Goal: Task Accomplishment & Management: Complete application form

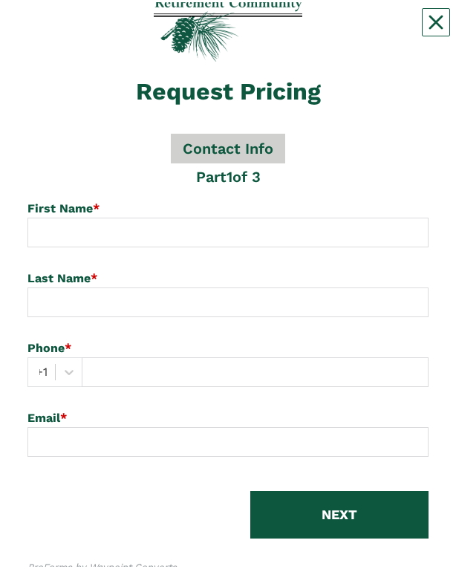
scroll to position [110, 0]
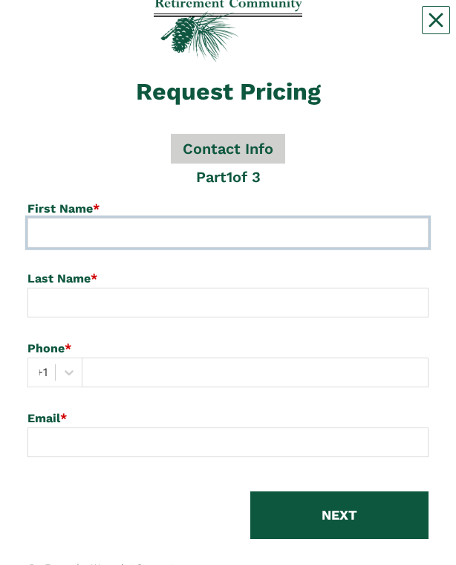
click at [74, 219] on input at bounding box center [227, 233] width 401 height 30
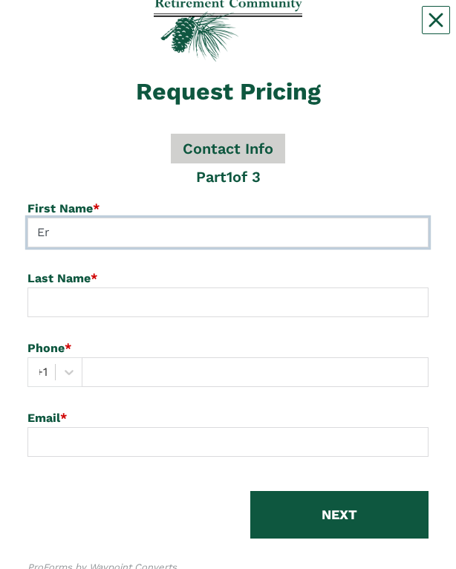
type input "E"
type input "[PERSON_NAME]"
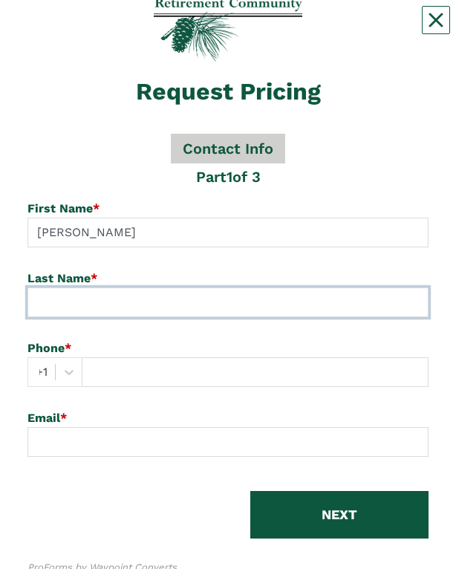
click at [99, 309] on input at bounding box center [227, 303] width 401 height 30
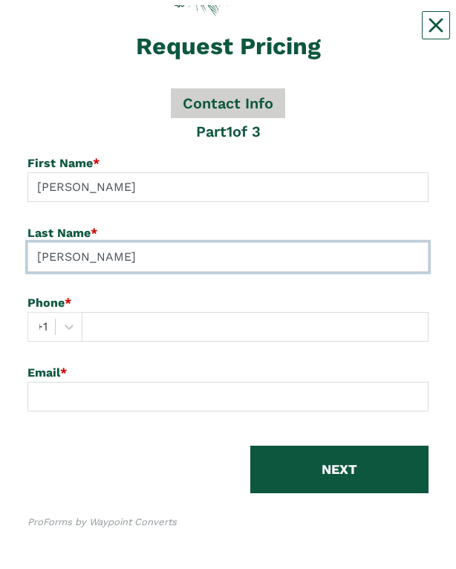
scroll to position [159, 0]
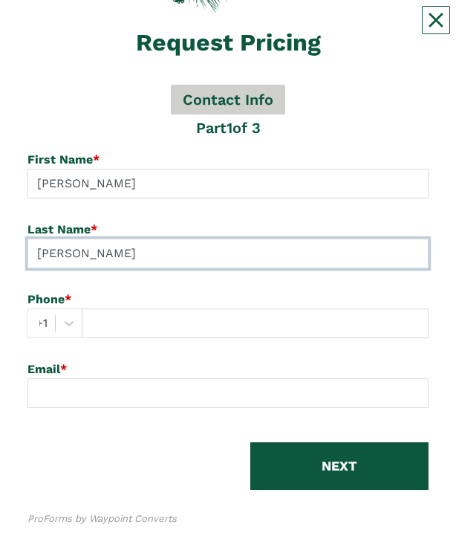
type input "[PERSON_NAME]"
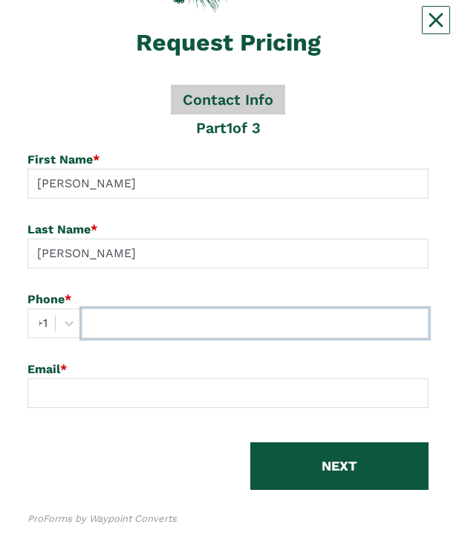
click at [158, 334] on input "text" at bounding box center [255, 323] width 347 height 30
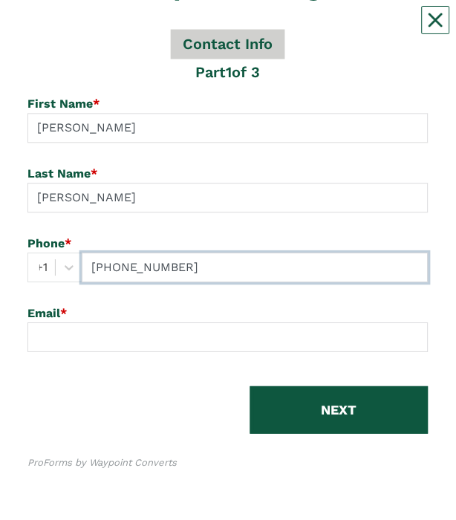
scroll to position [215, 0]
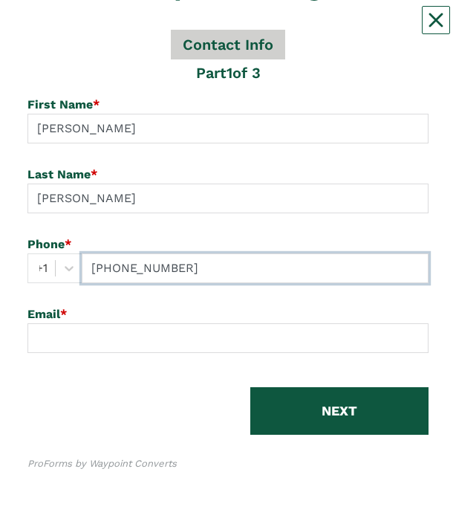
type input "[PHONE_NUMBER]"
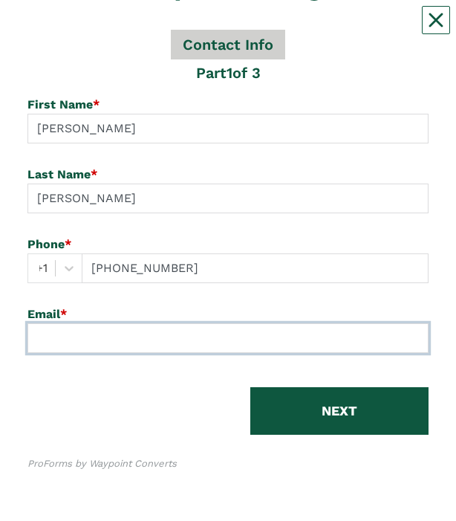
click at [117, 346] on input at bounding box center [227, 338] width 401 height 30
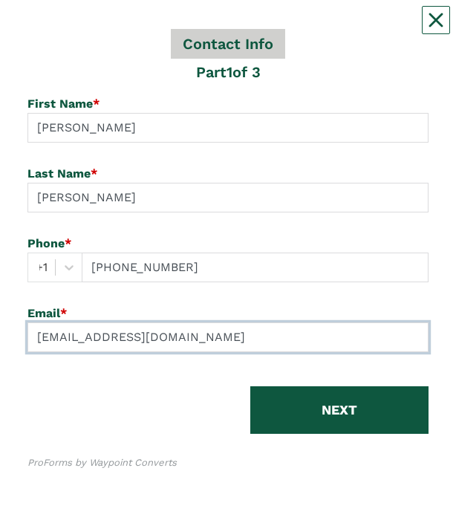
click at [416, 325] on input "[EMAIL_ADDRESS][DOMAIN_NAME]" at bounding box center [227, 338] width 401 height 30
type input "[EMAIL_ADDRESS][DOMAIN_NAME]"
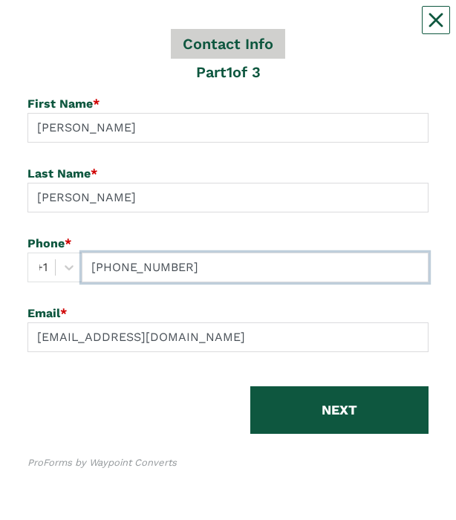
click at [395, 264] on input "[PHONE_NUMBER]" at bounding box center [255, 268] width 347 height 30
click at [390, 244] on div "Phone *" at bounding box center [227, 244] width 401 height 18
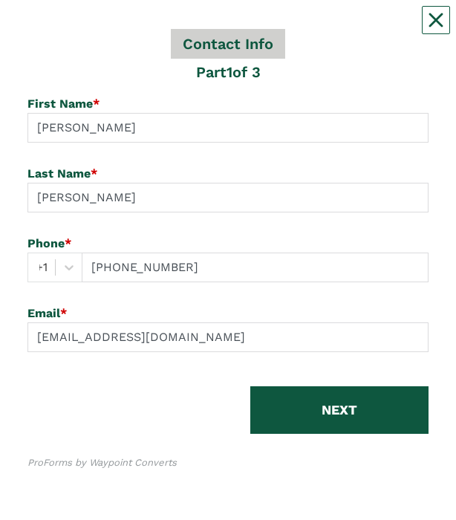
click at [386, 232] on div "Last Name * [PERSON_NAME]" at bounding box center [228, 200] width 424 height 70
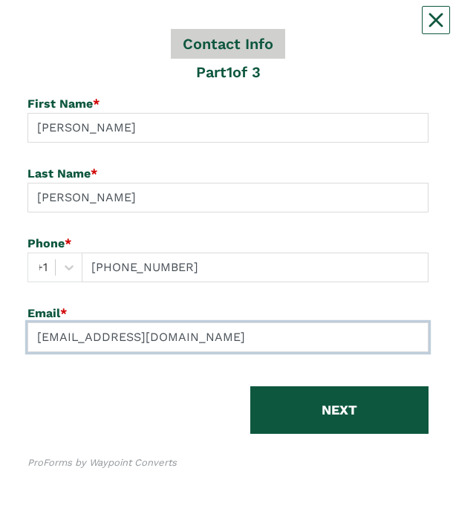
click at [378, 334] on input "[EMAIL_ADDRESS][DOMAIN_NAME]" at bounding box center [227, 338] width 401 height 30
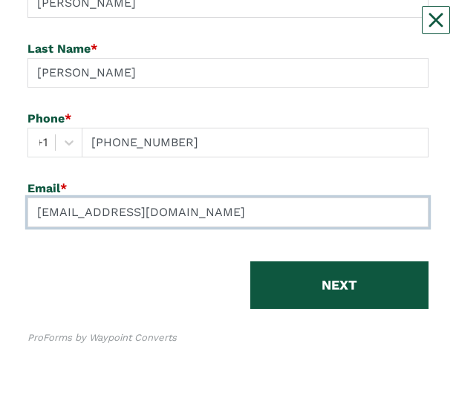
scroll to position [340, 0]
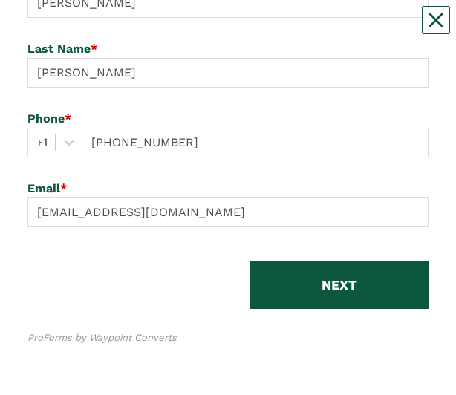
click at [393, 283] on button "NEXT" at bounding box center [339, 286] width 178 height 48
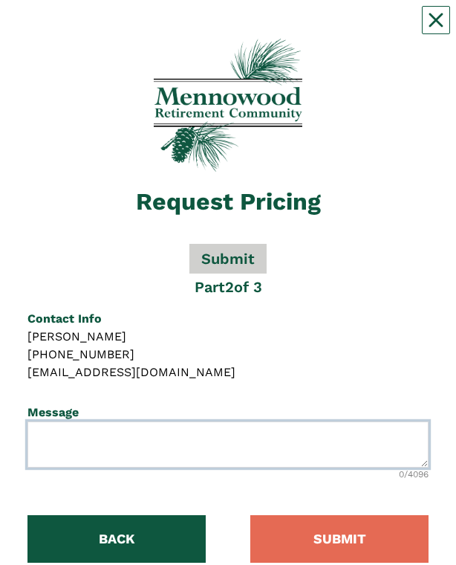
click at [100, 447] on textarea at bounding box center [227, 444] width 401 height 46
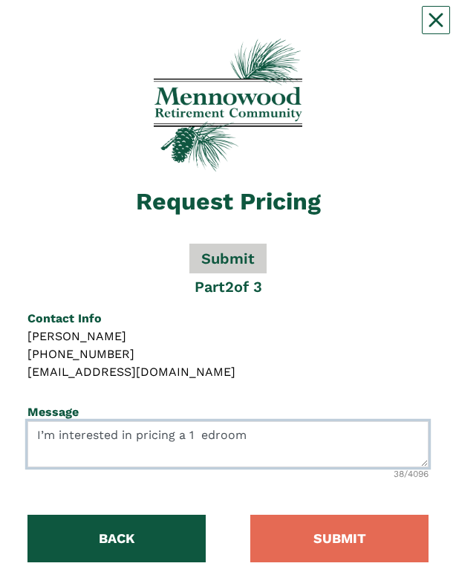
click at [201, 459] on textarea "I’m interested in pricing a 1 edroom" at bounding box center [227, 444] width 401 height 46
click at [221, 439] on textarea "I’m interested in pricing a 1 edroom" at bounding box center [227, 444] width 401 height 46
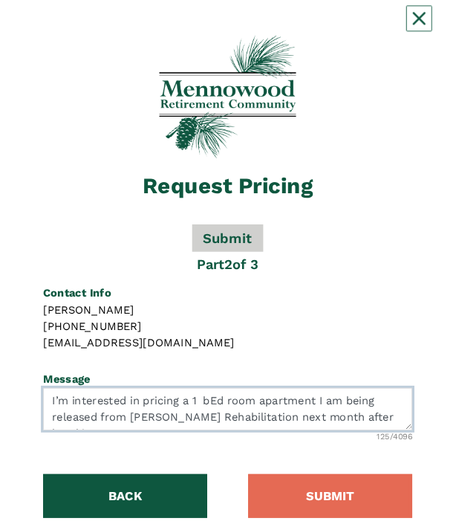
scroll to position [11, 0]
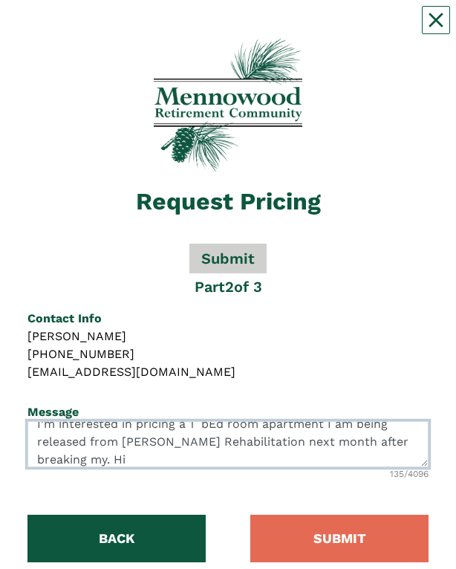
type textarea "I’m interested in pricing a 1 bEd room apartment I am being released from [PERS…"
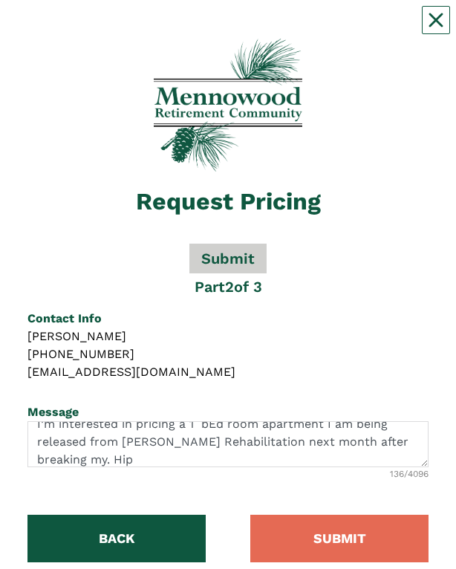
click at [369, 543] on button "SUBMIT" at bounding box center [339, 539] width 178 height 48
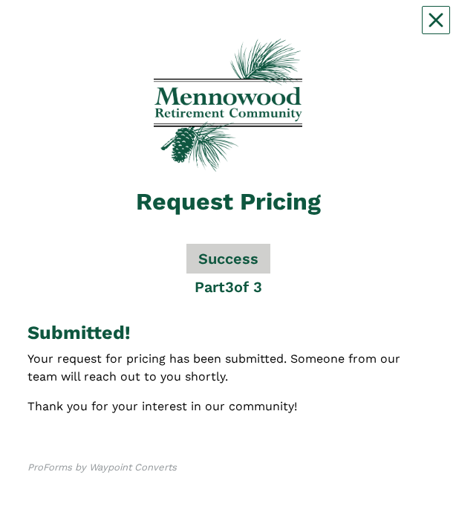
click at [444, 25] on button "Close" at bounding box center [436, 20] width 28 height 28
